Goal: Information Seeking & Learning: Learn about a topic

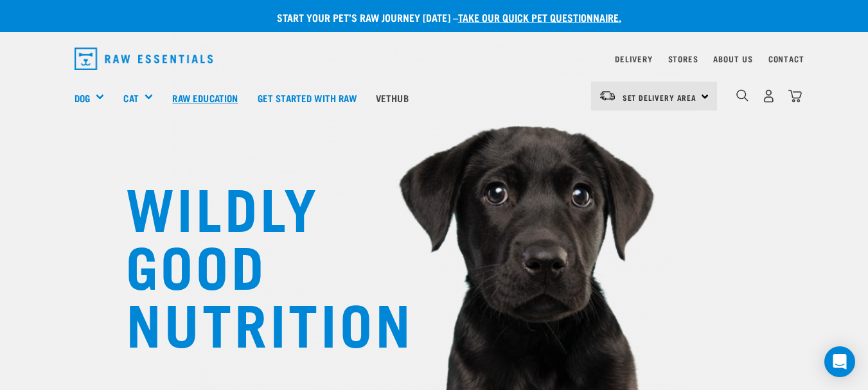
click at [191, 94] on link "Raw Education" at bounding box center [205, 97] width 85 height 51
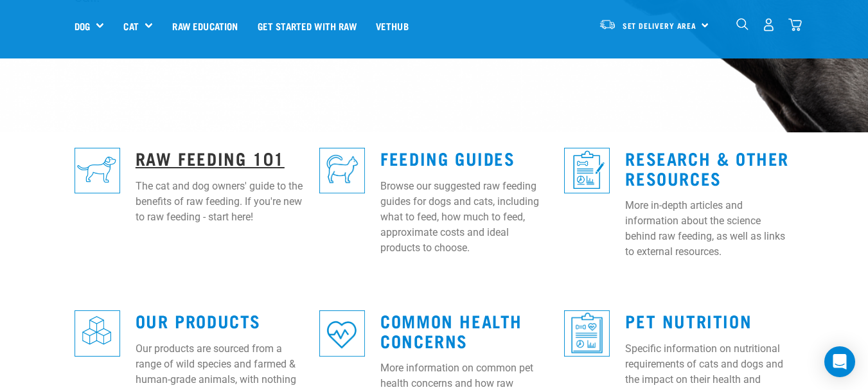
scroll to position [257, 0]
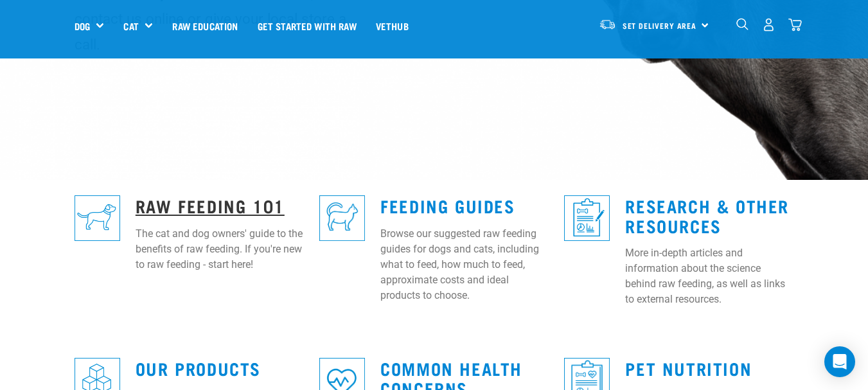
click at [193, 200] on link "Raw Feeding 101" at bounding box center [210, 205] width 149 height 10
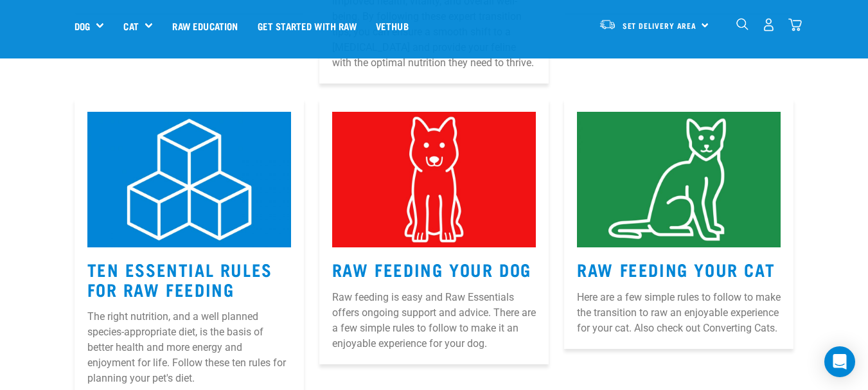
scroll to position [578, 0]
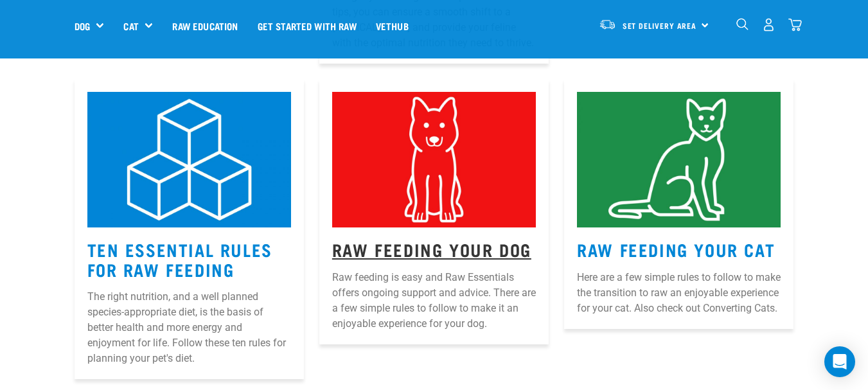
click at [454, 244] on link "Raw Feeding Your Dog" at bounding box center [431, 249] width 199 height 10
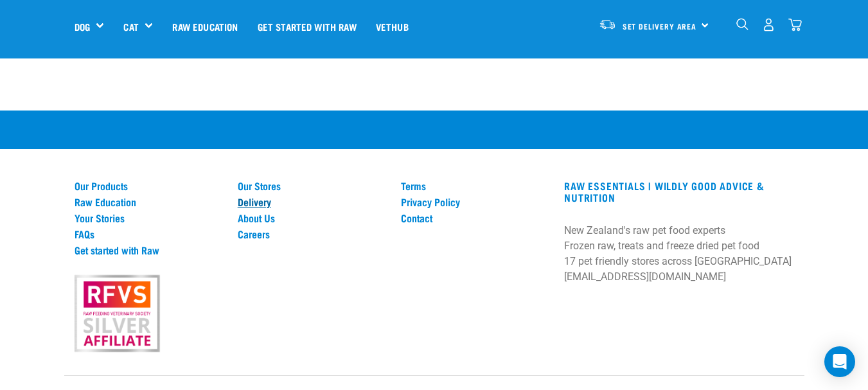
scroll to position [1951, 0]
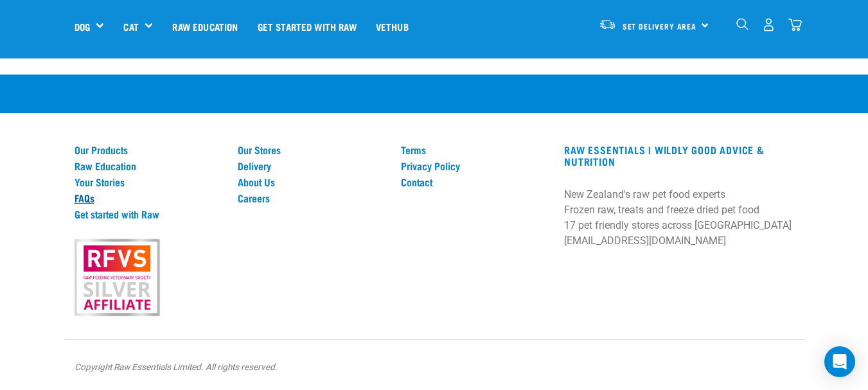
click at [84, 197] on link "FAQs" at bounding box center [149, 198] width 148 height 12
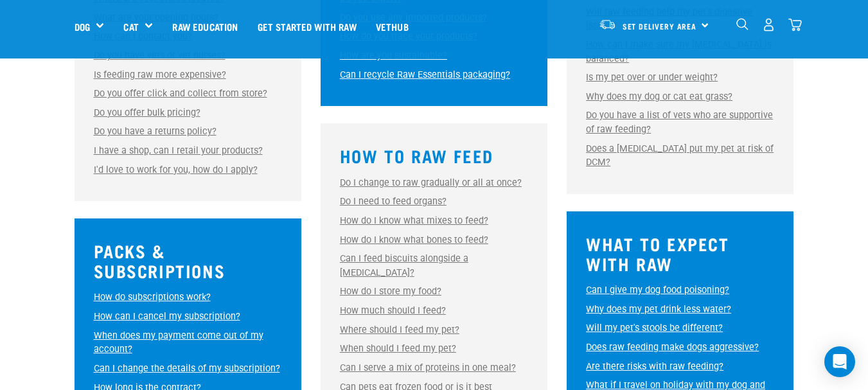
scroll to position [578, 0]
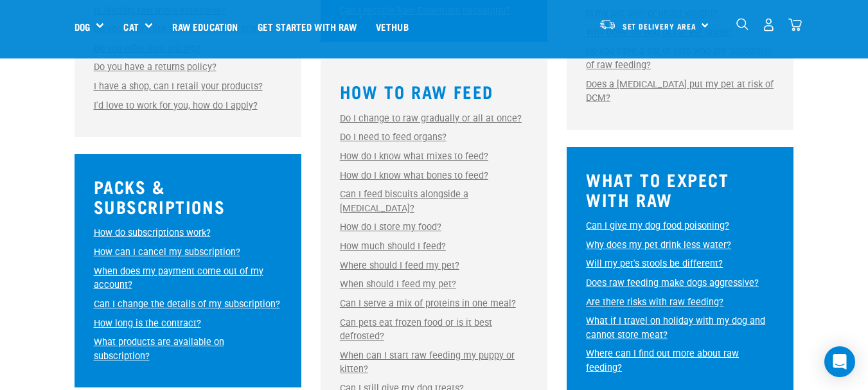
click at [413, 138] on link "Do I need to feed organs?" at bounding box center [393, 137] width 107 height 11
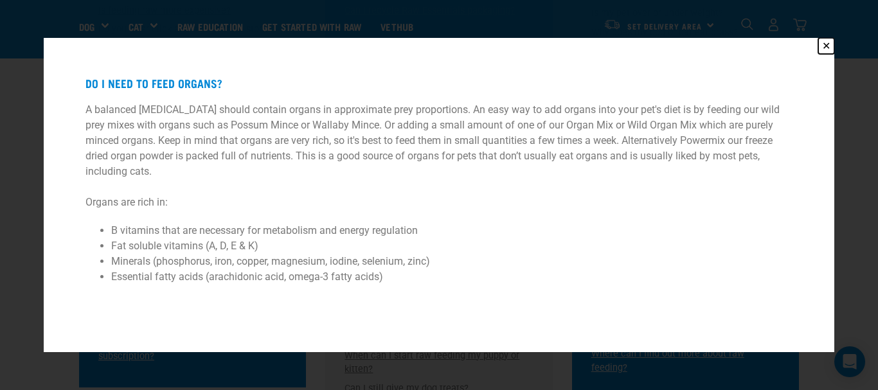
click at [825, 44] on button "✕" at bounding box center [826, 46] width 16 height 16
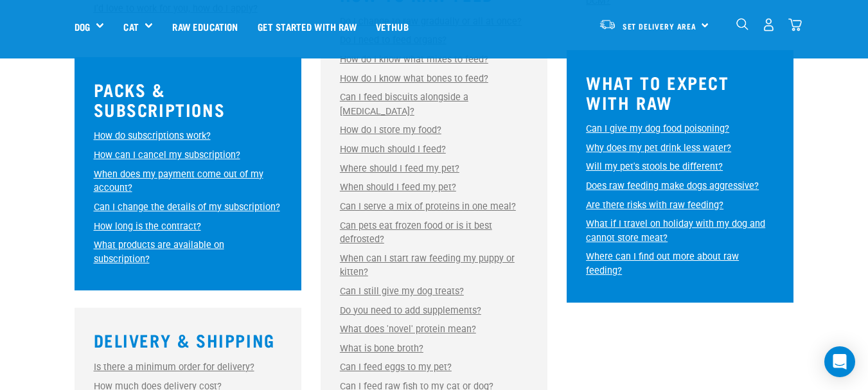
scroll to position [643, 0]
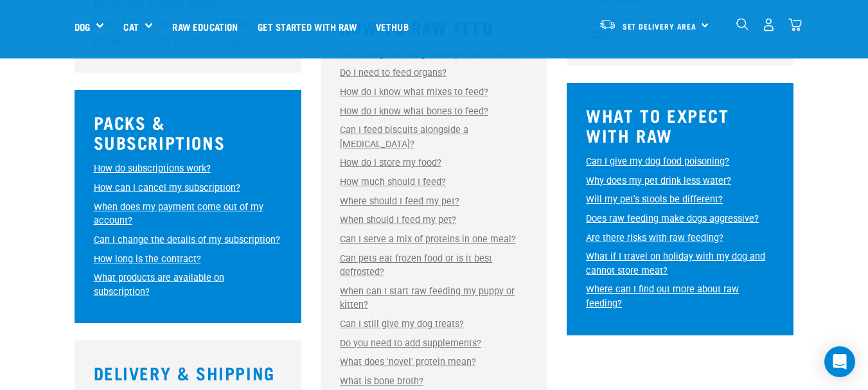
click at [743, 25] on img "dropdown navigation" at bounding box center [742, 24] width 12 height 12
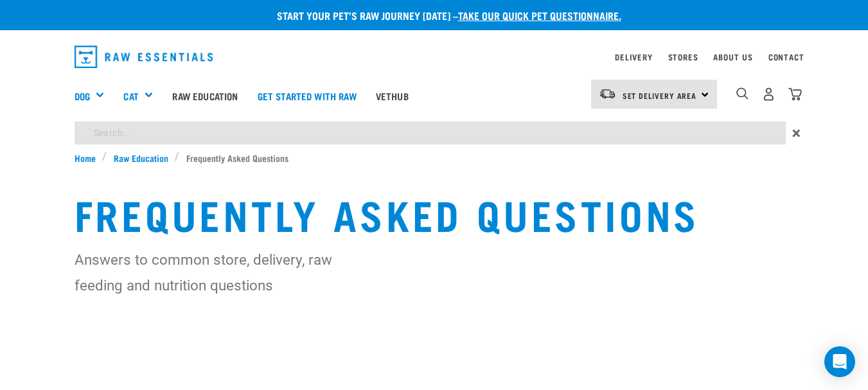
scroll to position [0, 0]
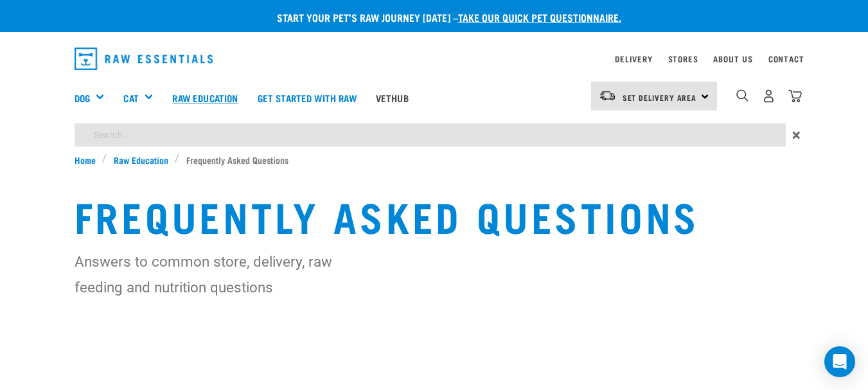
click at [197, 98] on link "Raw Education" at bounding box center [205, 97] width 85 height 51
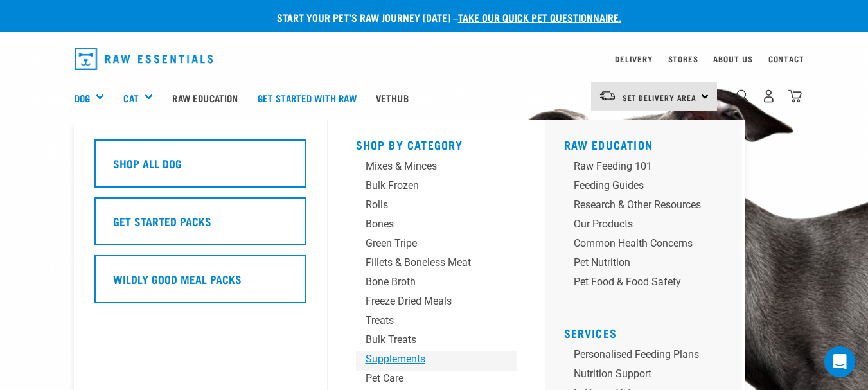
click at [398, 358] on div "Supplements" at bounding box center [426, 358] width 120 height 15
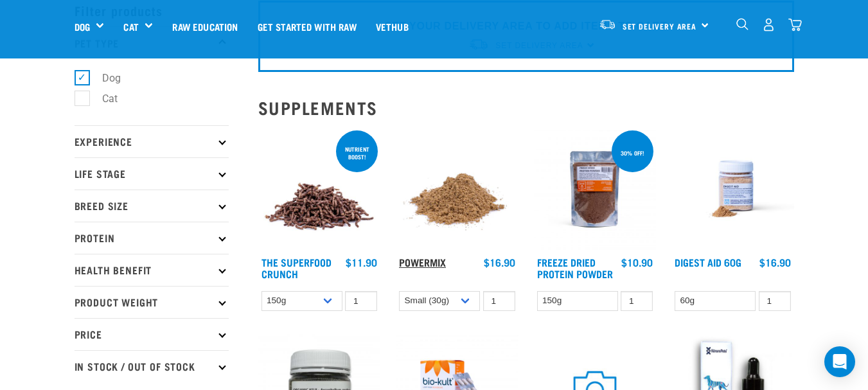
click at [429, 263] on link "Powermix" at bounding box center [422, 262] width 47 height 6
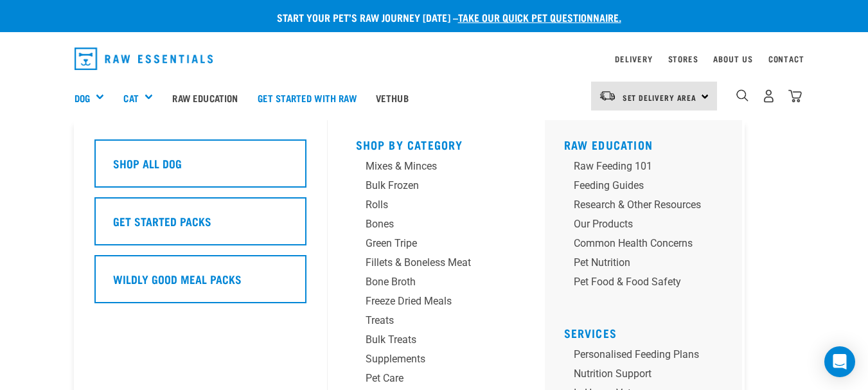
click at [98, 98] on div "Dog" at bounding box center [95, 97] width 40 height 51
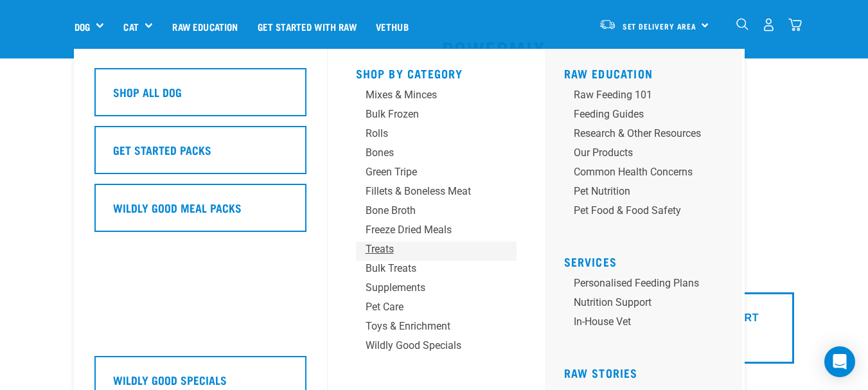
scroll to position [129, 0]
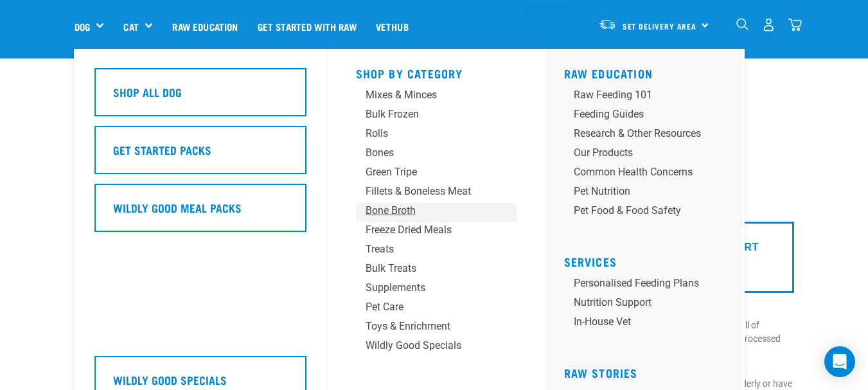
click at [401, 212] on div "Bone Broth" at bounding box center [426, 210] width 120 height 15
